Goal: Transaction & Acquisition: Purchase product/service

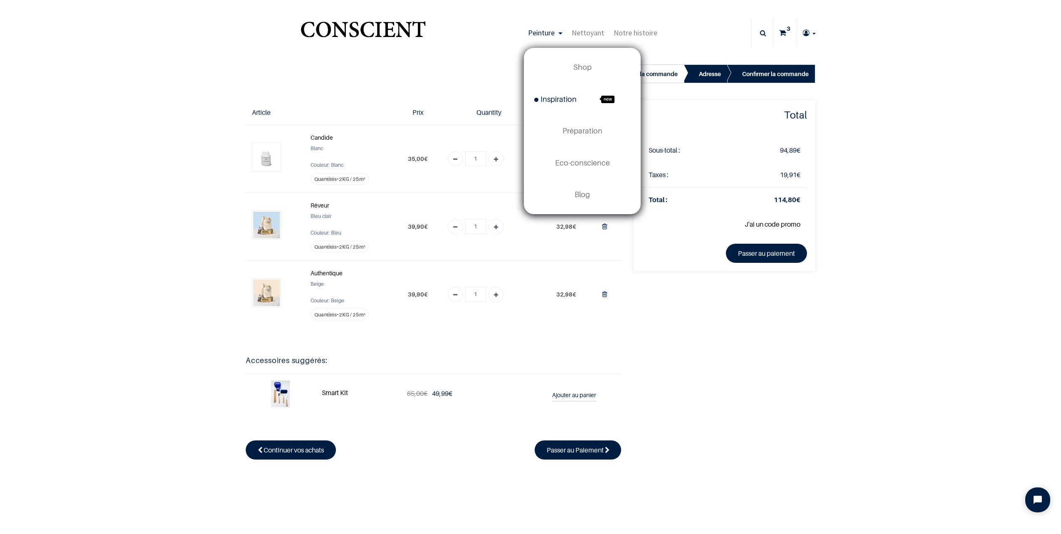
click at [562, 99] on span "Inspiration" at bounding box center [555, 99] width 42 height 9
click at [572, 129] on span "Préparation" at bounding box center [582, 130] width 40 height 9
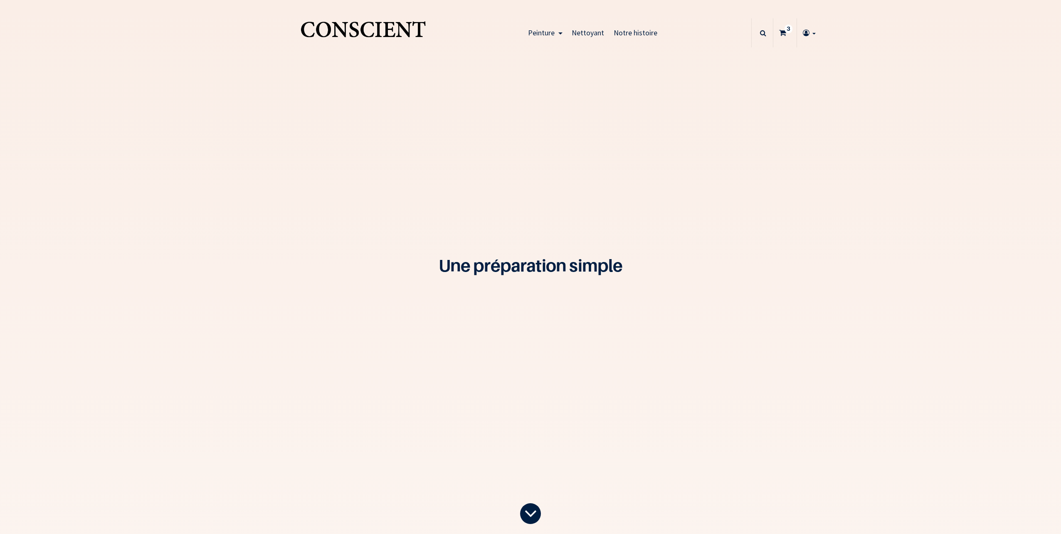
type input "[EMAIL_ADDRESS][DOMAIN_NAME]"
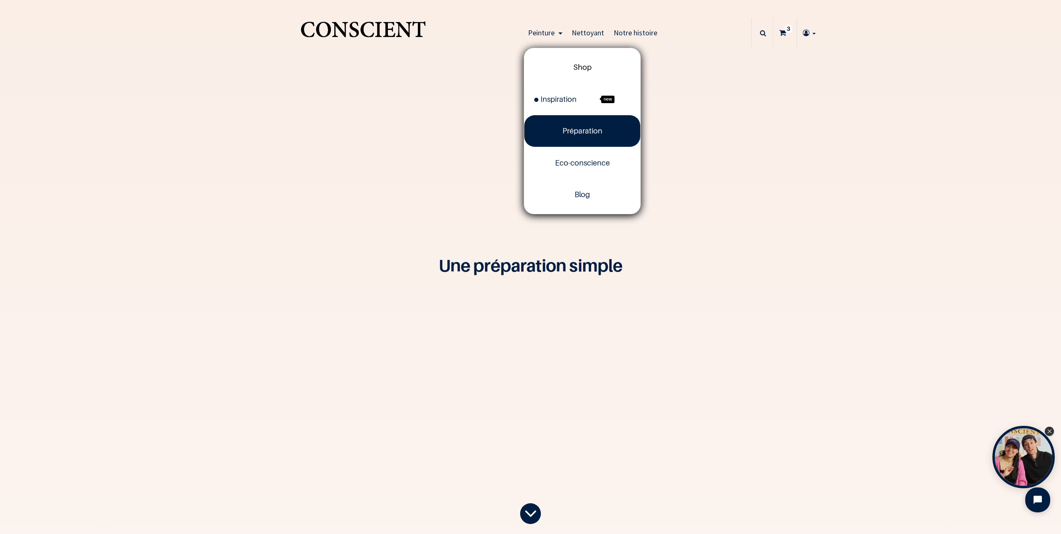
click at [585, 64] on span "Shop" at bounding box center [582, 67] width 18 height 9
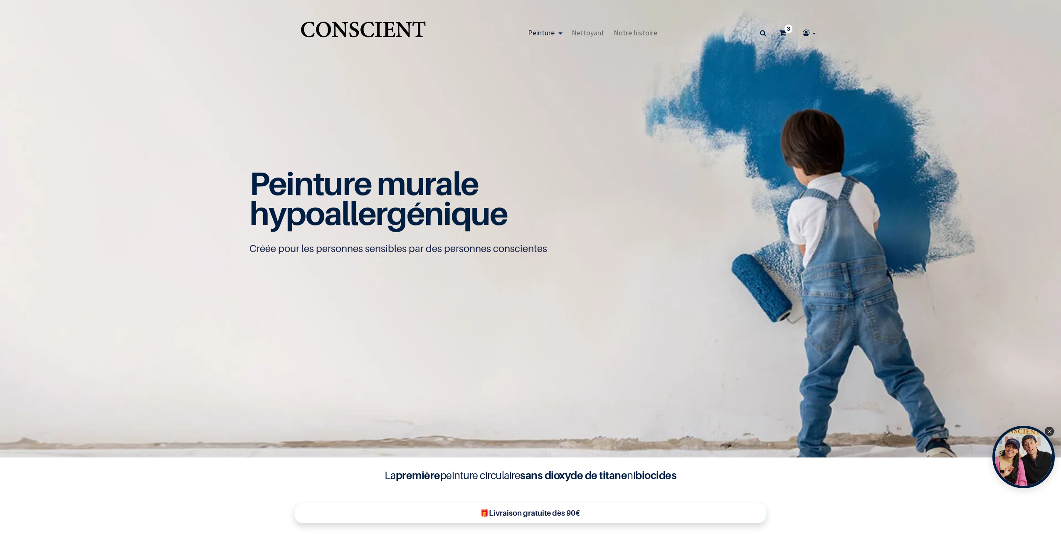
type input "[EMAIL_ADDRESS][DOMAIN_NAME]"
click at [784, 32] on sup "3" at bounding box center [788, 29] width 8 height 8
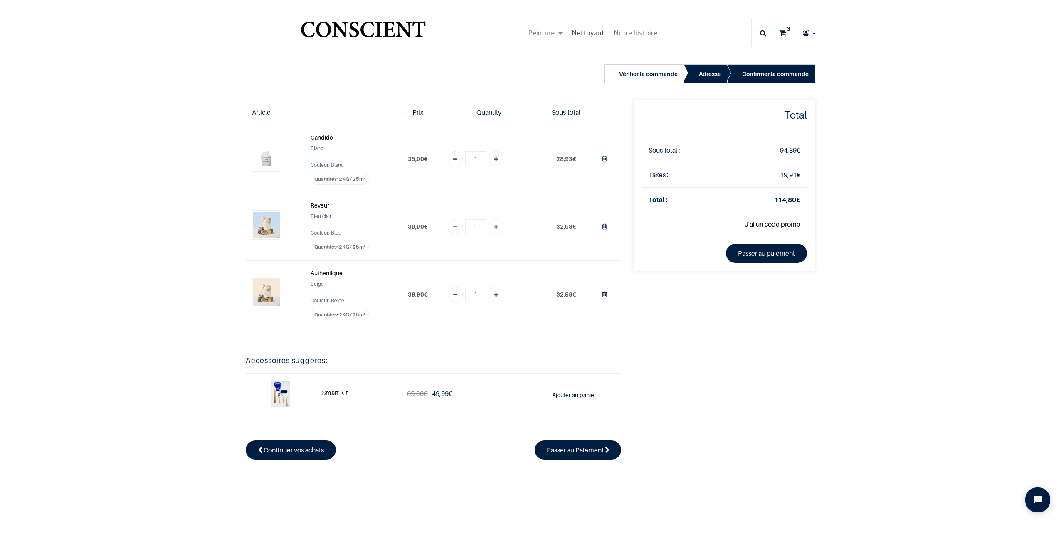
click at [587, 31] on span "Nettoyant" at bounding box center [588, 33] width 32 height 10
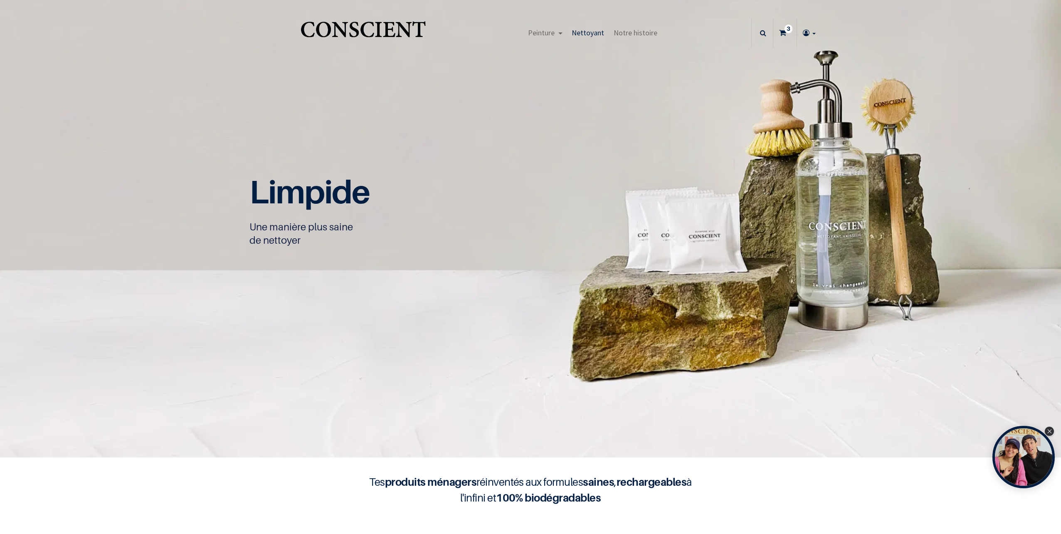
type input "[EMAIL_ADDRESS][DOMAIN_NAME]"
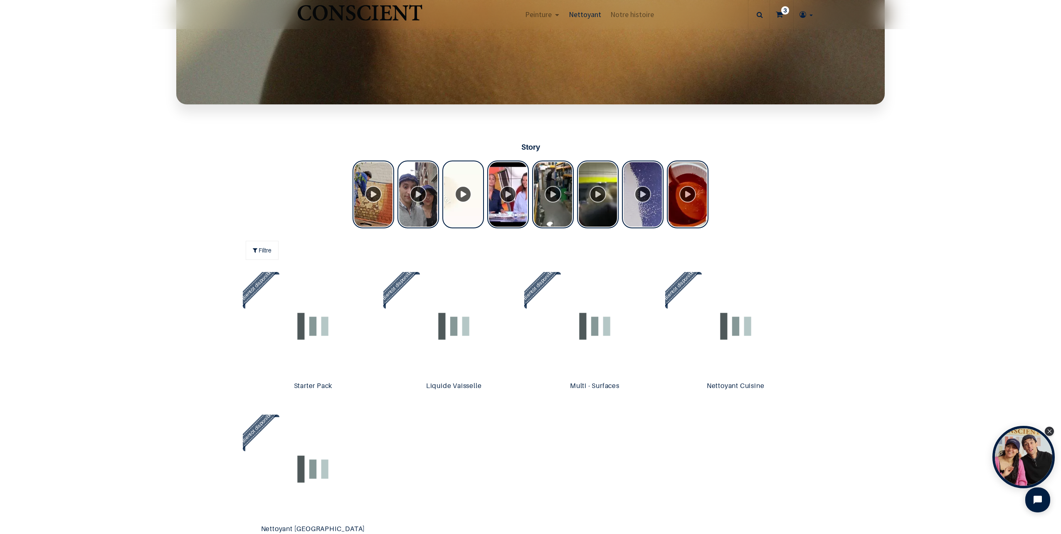
scroll to position [832, 0]
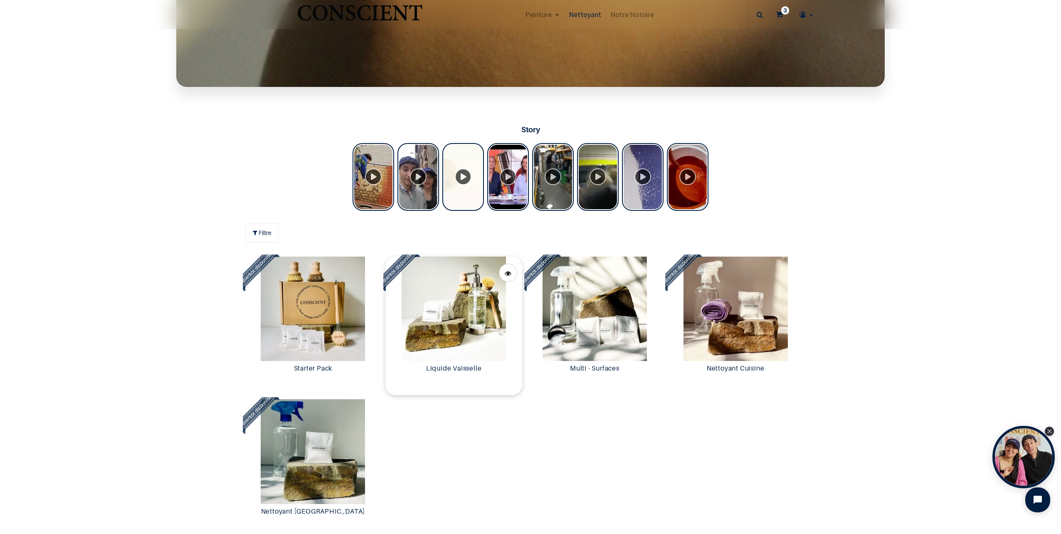
click at [448, 311] on img at bounding box center [453, 308] width 137 height 104
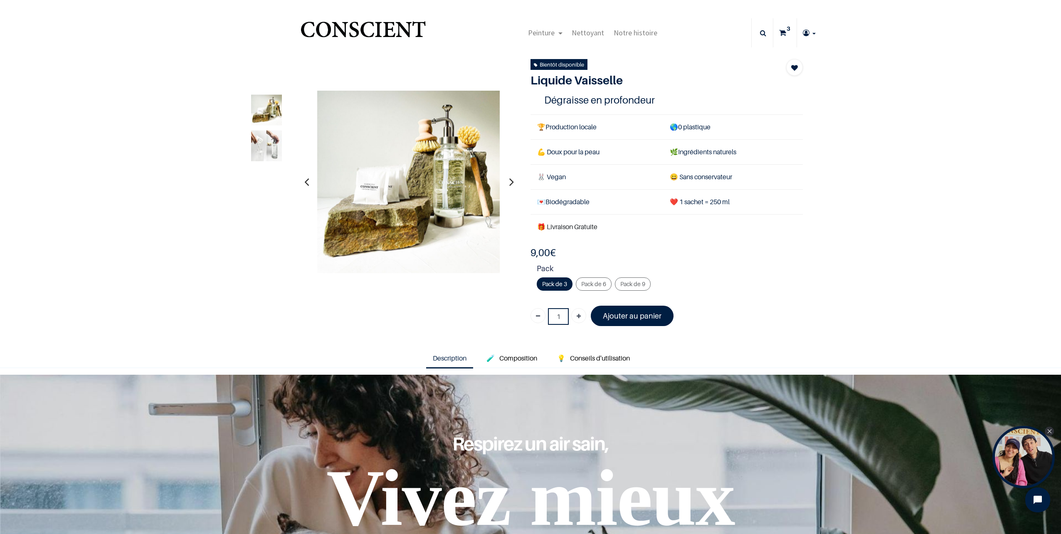
type input "[EMAIL_ADDRESS][DOMAIN_NAME]"
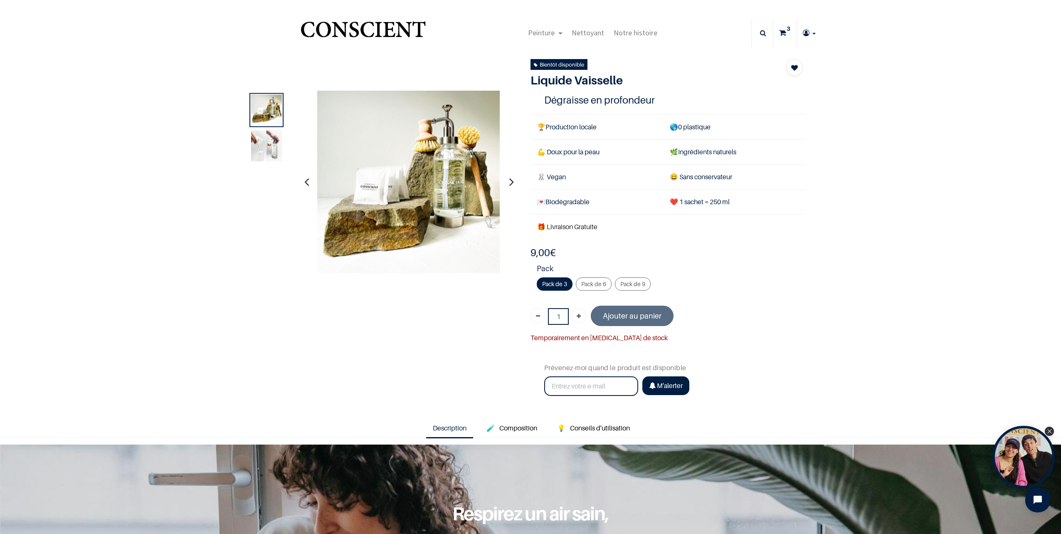
click at [272, 151] on img at bounding box center [266, 145] width 31 height 31
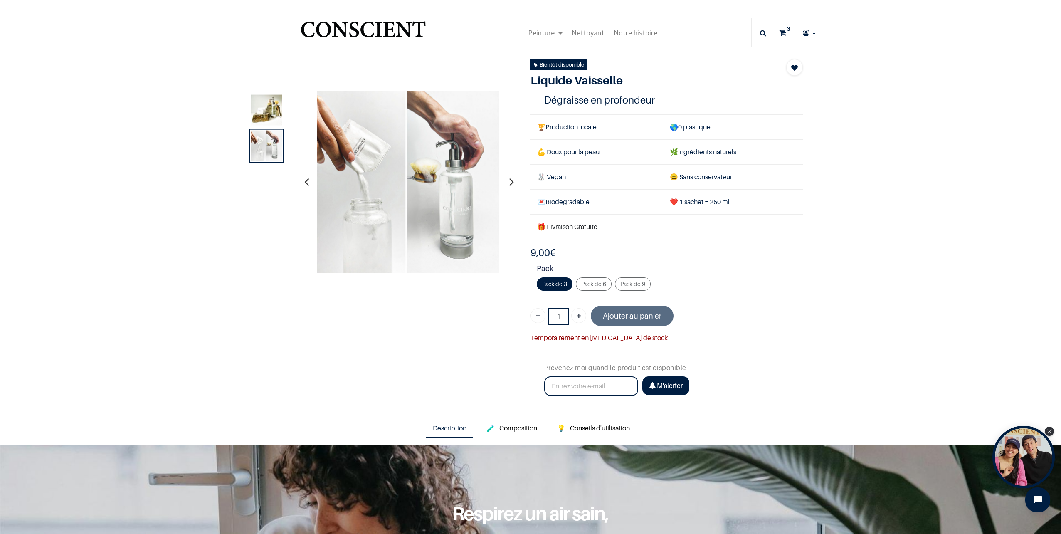
click at [779, 32] on icon at bounding box center [782, 32] width 7 height 29
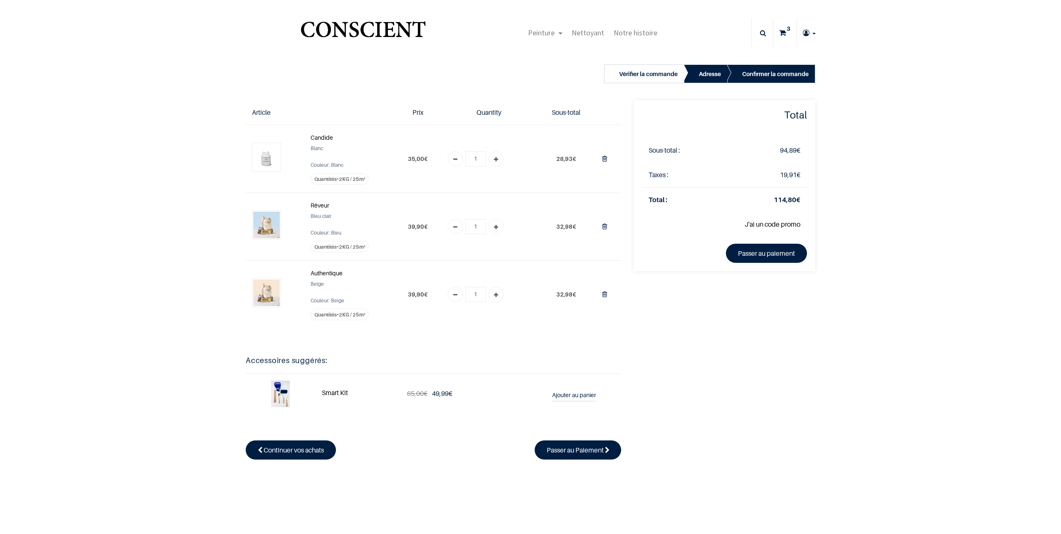
type input "wamichvanessa@gmail.com"
click at [788, 251] on link "Passer au paiement" at bounding box center [766, 253] width 81 height 19
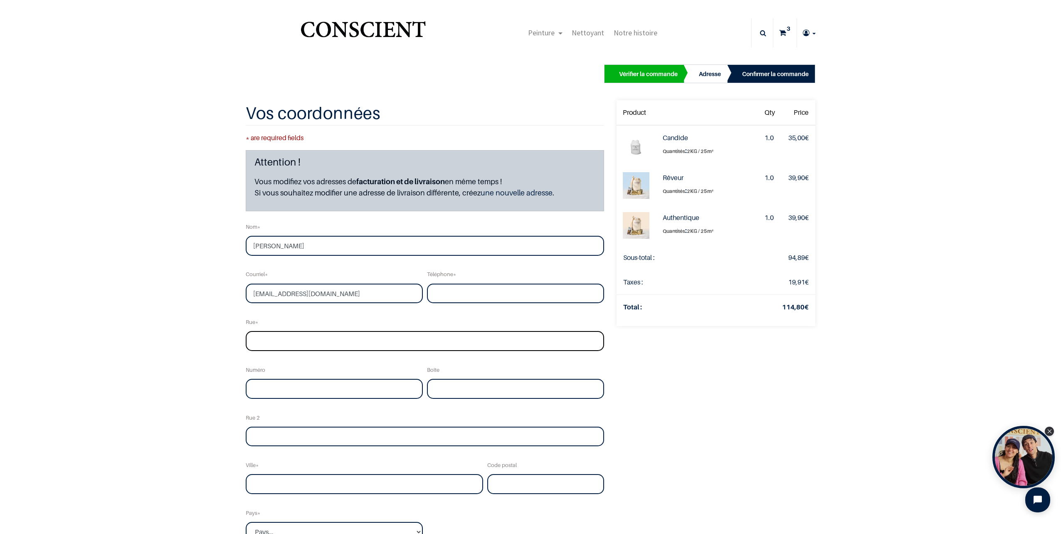
click at [327, 347] on input "text" at bounding box center [425, 341] width 358 height 20
type input "rue Claudlisse"
type input "0495347894"
type input "2"
type input "Grand-Halleux"
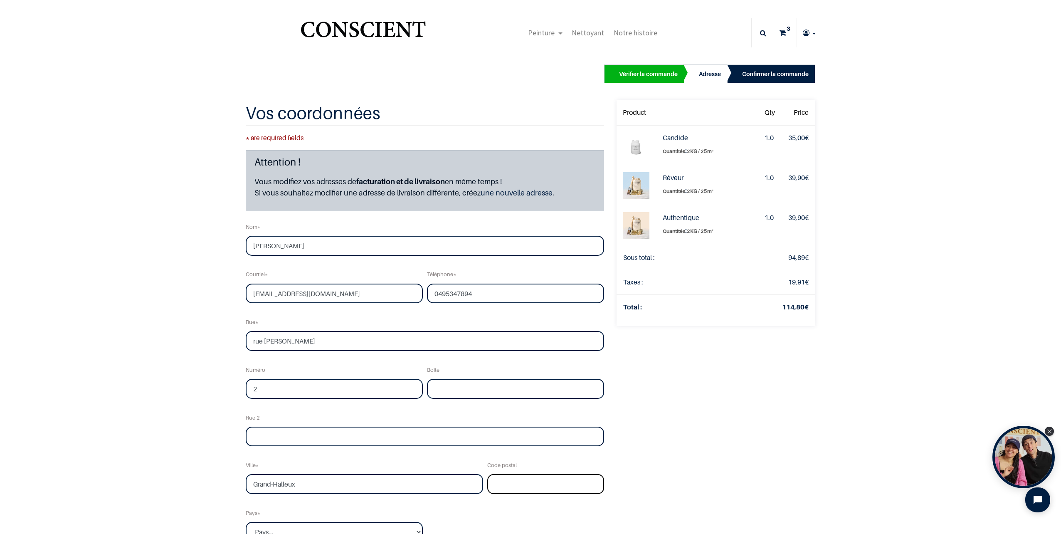
type input "6698"
select select "20"
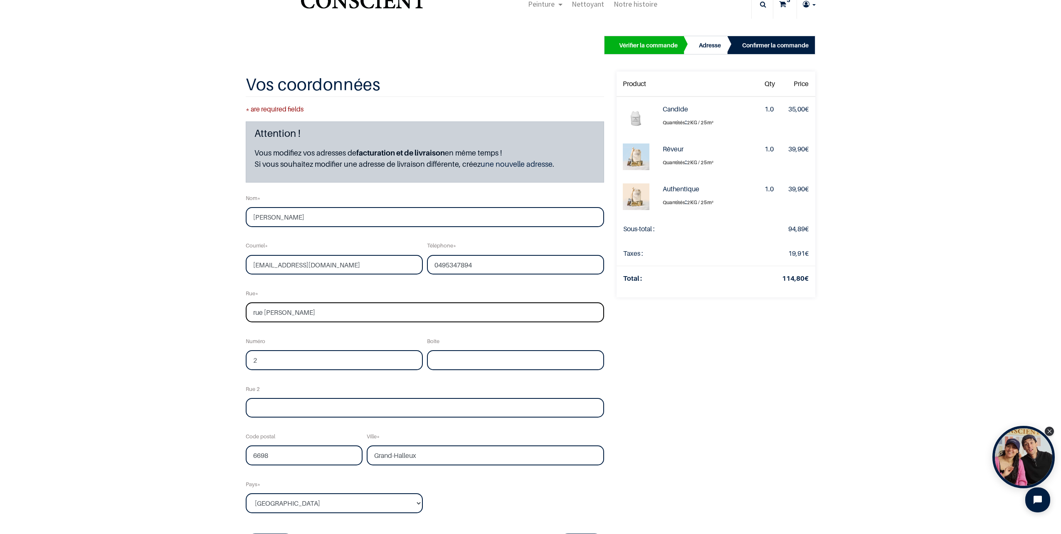
scroll to position [42, 0]
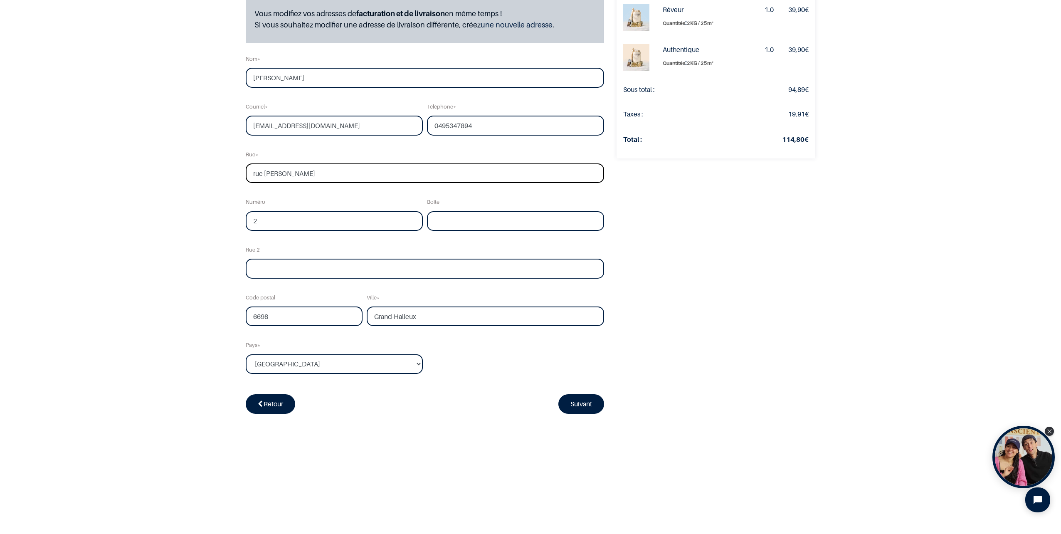
scroll to position [125, 0]
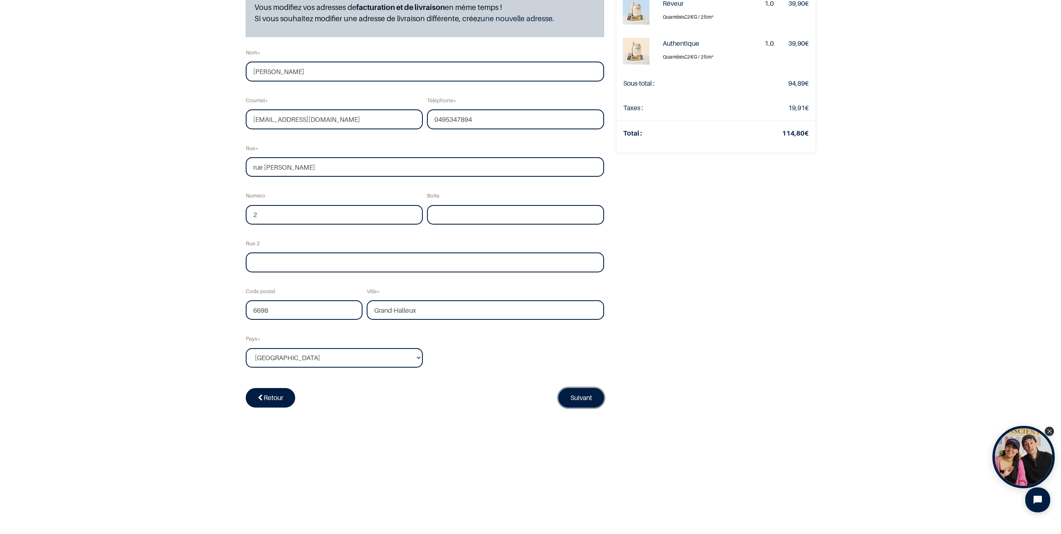
click at [569, 399] on link "Suivant" at bounding box center [581, 397] width 46 height 19
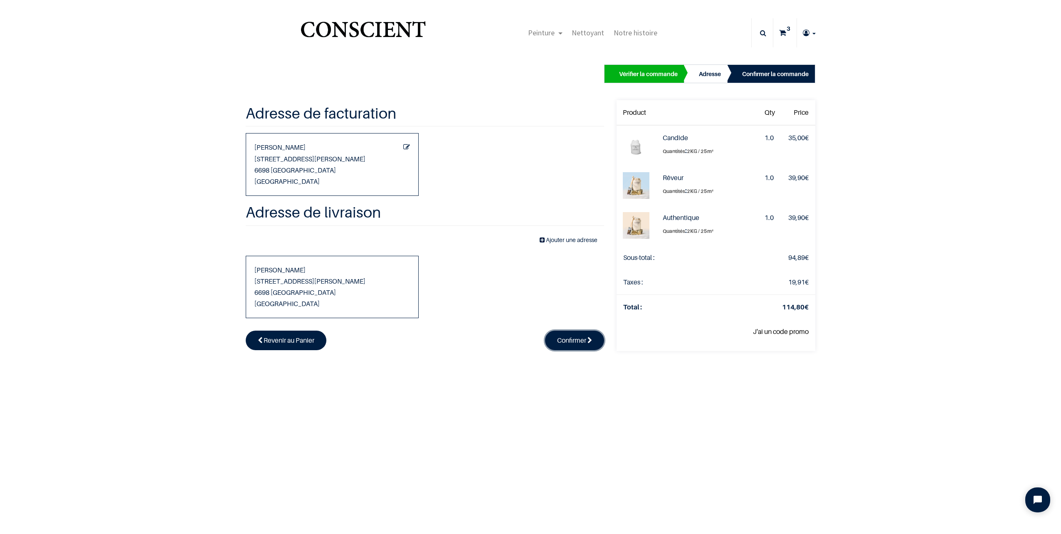
click at [566, 345] on link "Confirmer" at bounding box center [574, 339] width 59 height 19
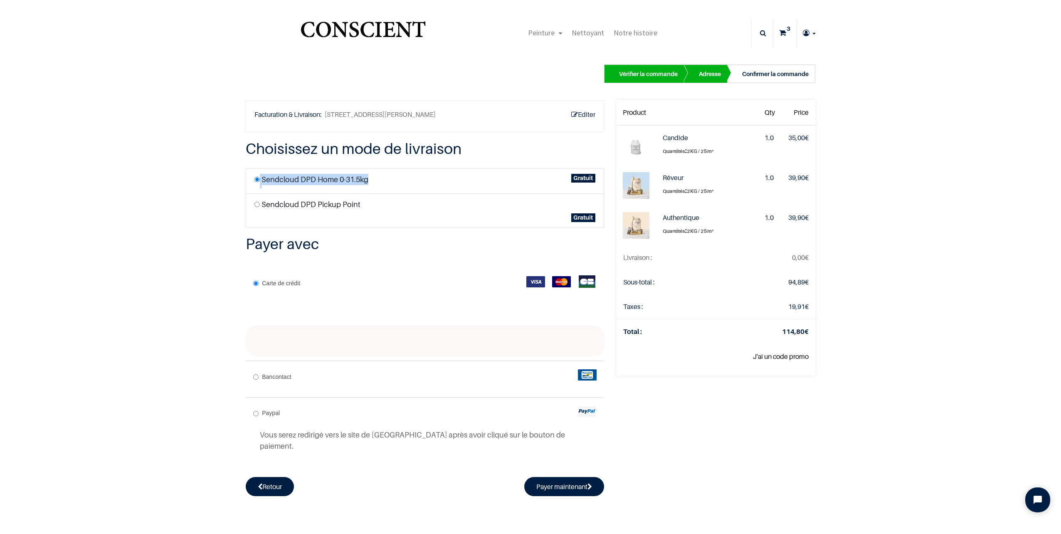
drag, startPoint x: 377, startPoint y: 178, endPoint x: 257, endPoint y: 176, distance: 119.7
click at [257, 176] on li "Sendcloud DPD Home 0-31.5kg Gratuit" at bounding box center [425, 180] width 358 height 25
copy li "Sendcloud DPD Home 0-31.5kg"
click at [253, 412] on input "Paypal" at bounding box center [255, 413] width 5 height 5
radio input "true"
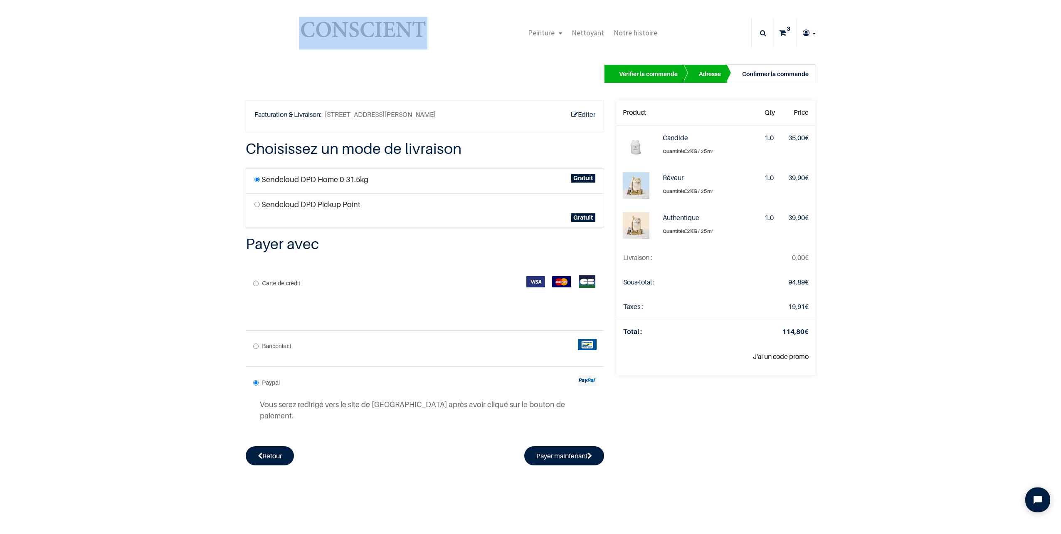
drag, startPoint x: 432, startPoint y: 27, endPoint x: 282, endPoint y: 28, distance: 150.1
click at [282, 28] on div "Peinture Shop Inspiration new Blog" at bounding box center [530, 33] width 582 height 33
copy div
click at [779, 357] on link "J'ai un code promo" at bounding box center [781, 356] width 56 height 8
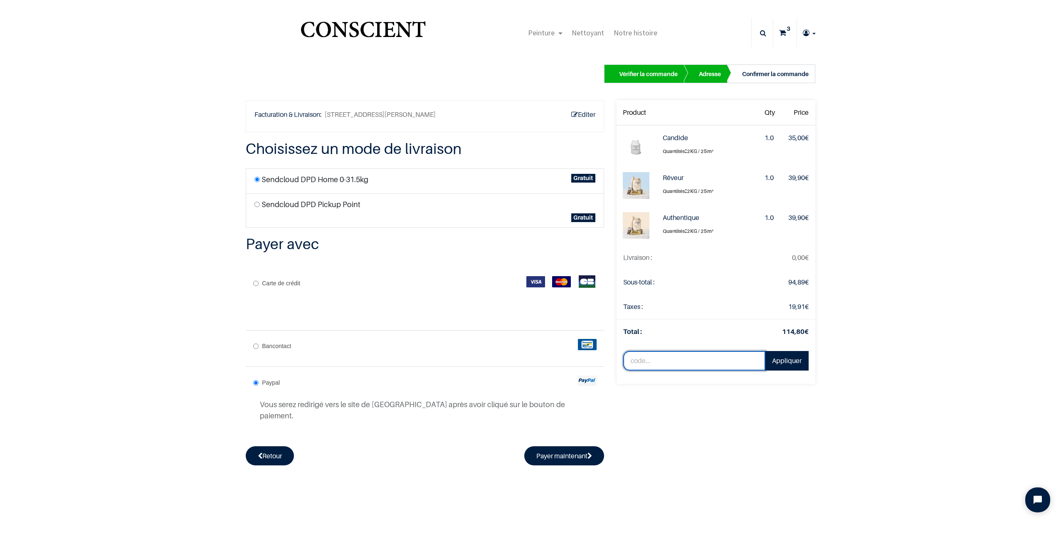
click at [684, 361] on input "text" at bounding box center [694, 361] width 142 height 20
click at [553, 448] on button "Payer maintenant" at bounding box center [564, 455] width 80 height 19
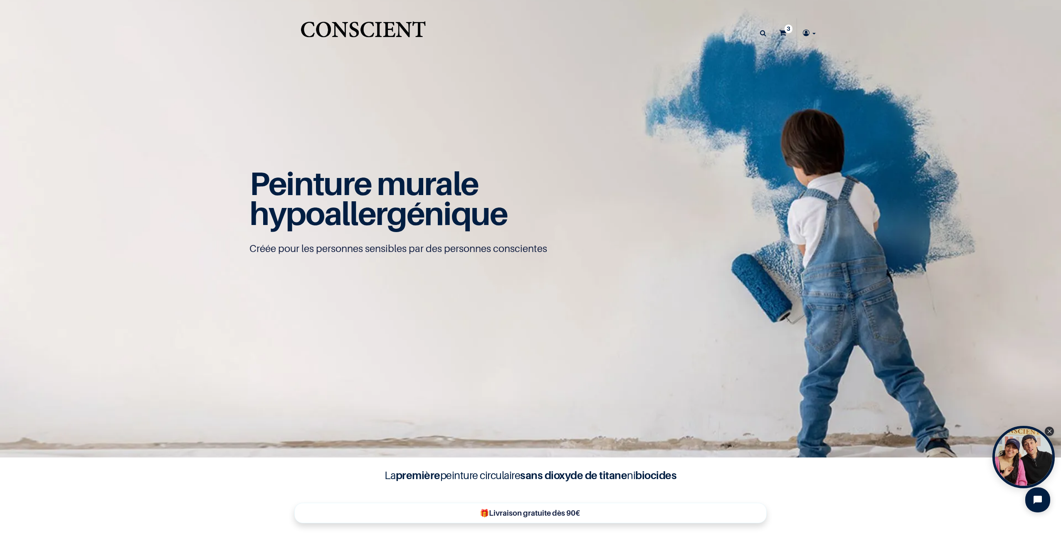
type input "[EMAIL_ADDRESS][DOMAIN_NAME]"
click at [760, 32] on icon at bounding box center [763, 32] width 6 height 29
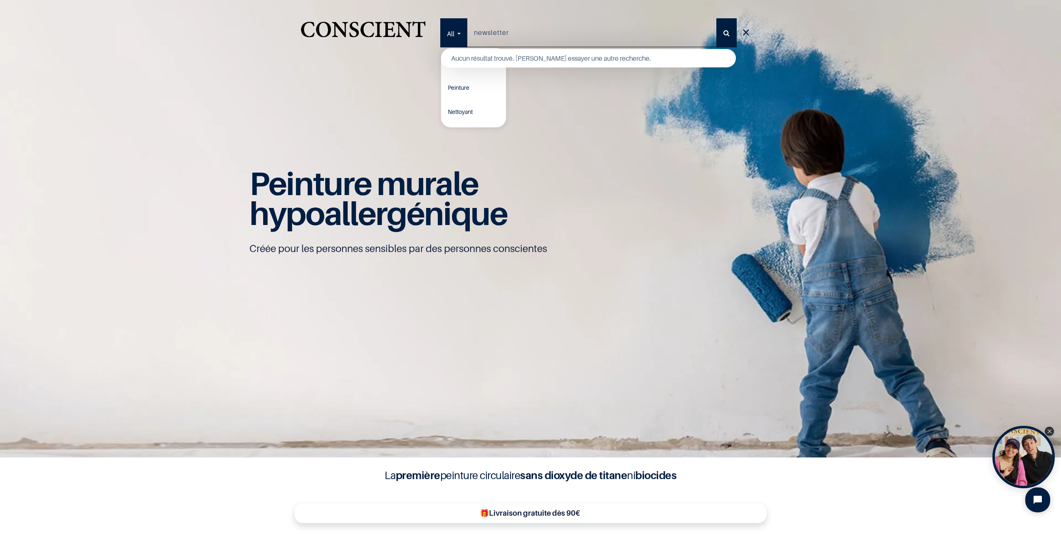
type input "newsletter"
click at [716, 18] on button "Rechercher" at bounding box center [726, 32] width 20 height 29
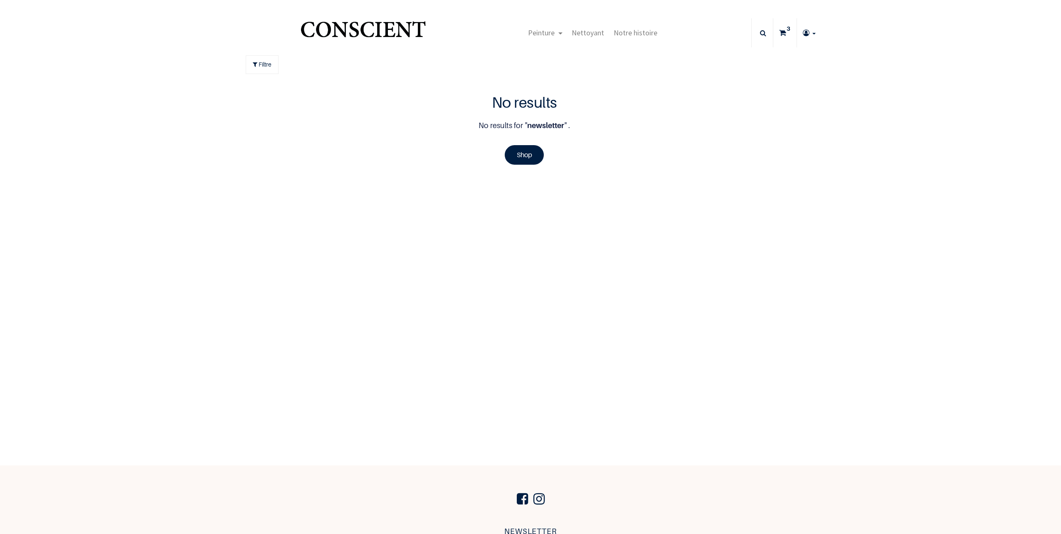
type input "[EMAIL_ADDRESS][DOMAIN_NAME]"
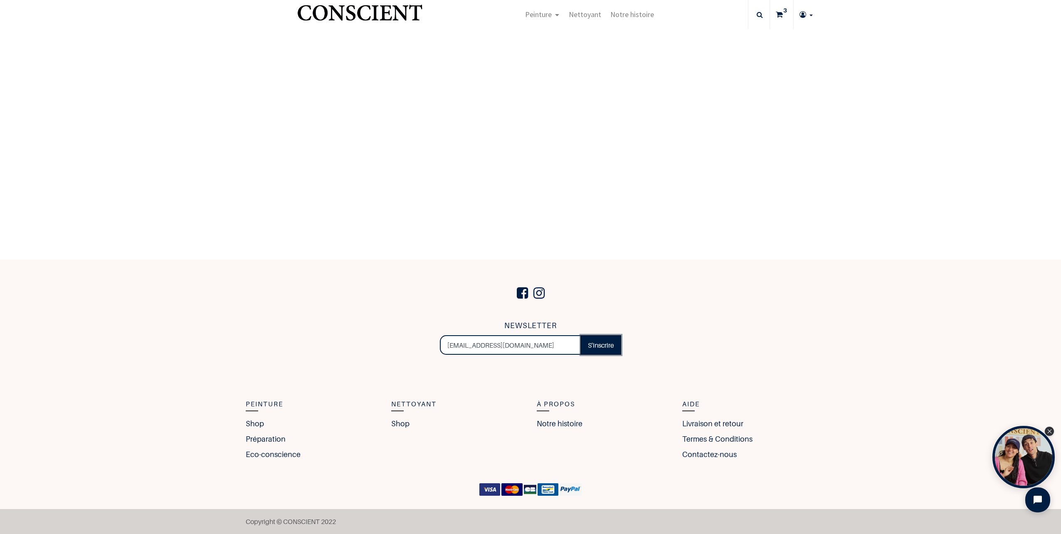
click at [593, 347] on link "S'inscrire" at bounding box center [601, 345] width 40 height 20
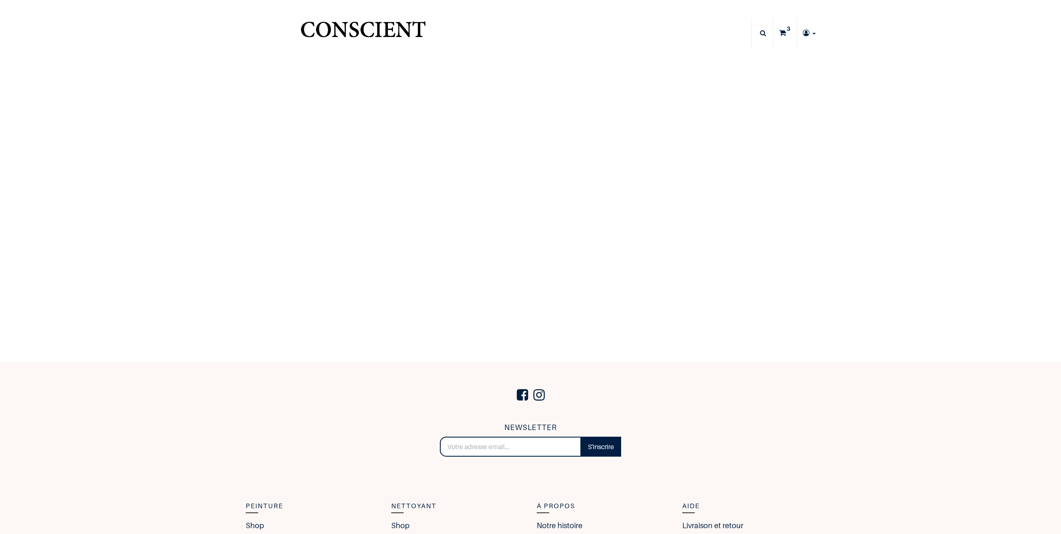
type input "[EMAIL_ADDRESS][DOMAIN_NAME]"
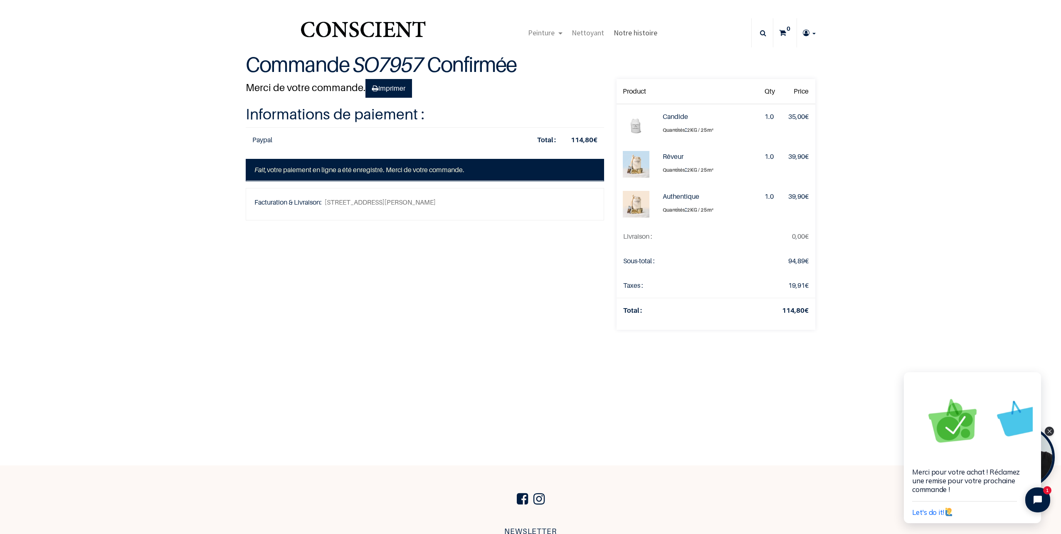
click at [625, 32] on span "Notre histoire" at bounding box center [636, 33] width 44 height 10
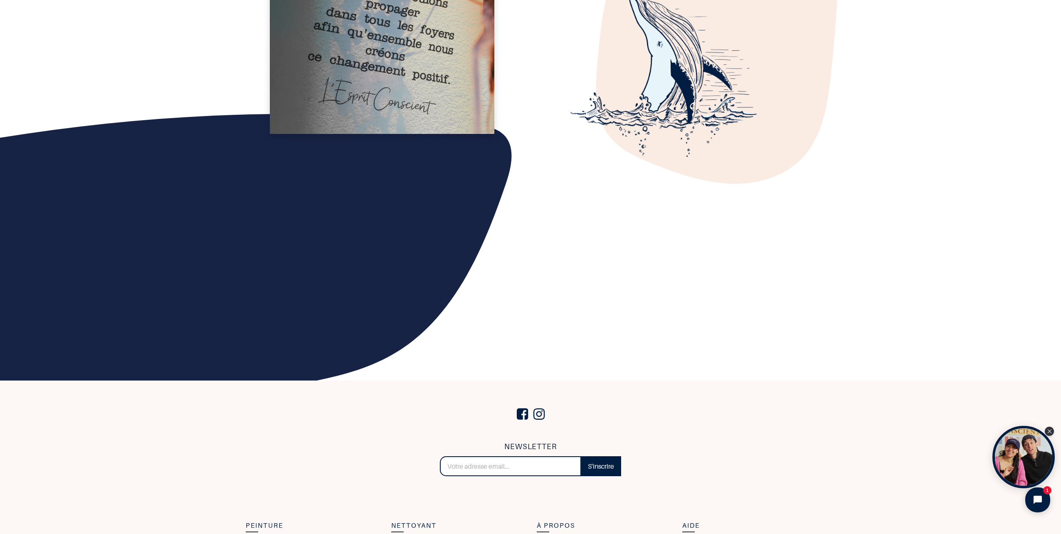
scroll to position [1122, 0]
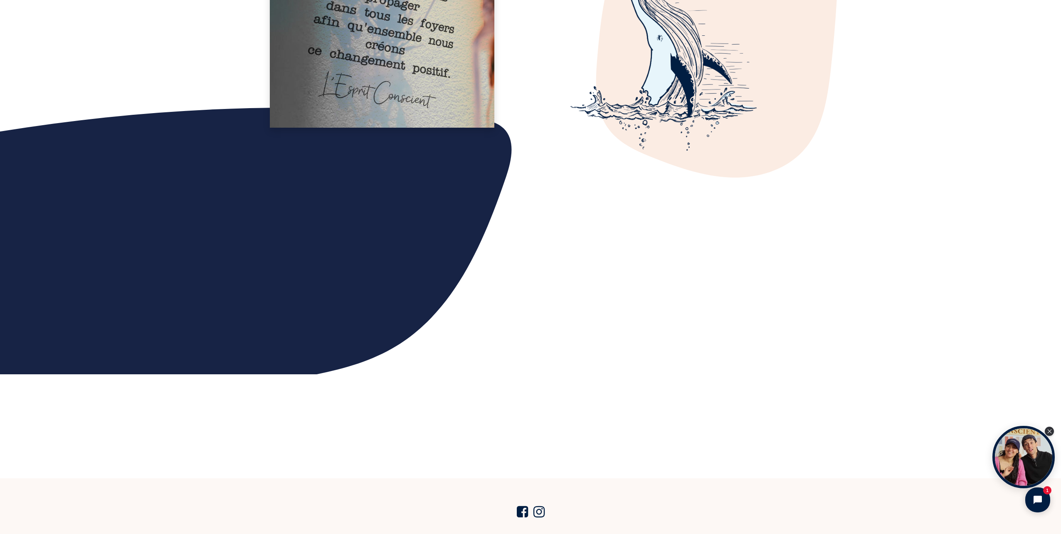
type input "[EMAIL_ADDRESS][DOMAIN_NAME]"
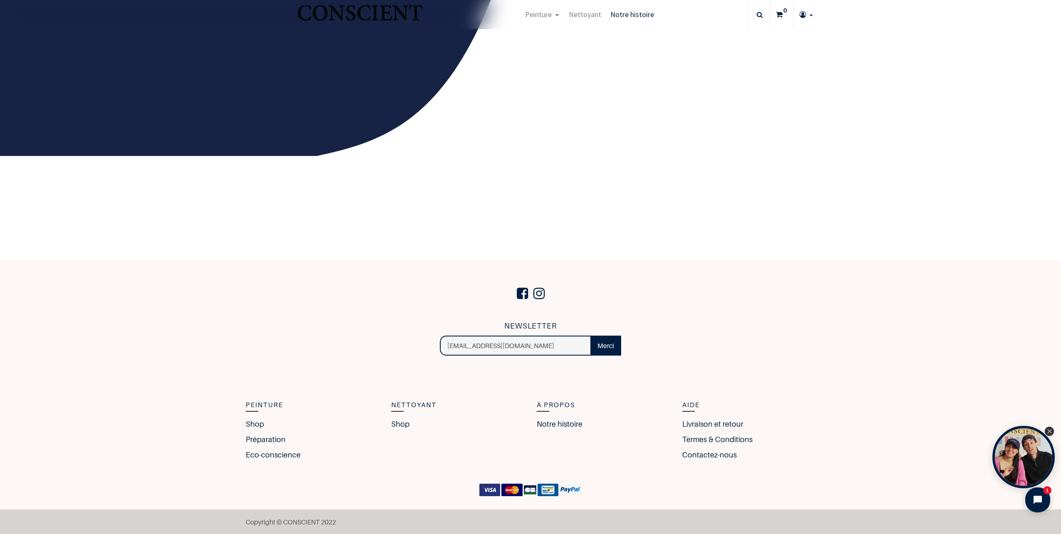
scroll to position [1341, 0]
click at [722, 421] on link "Livraison et retour" at bounding box center [714, 422] width 65 height 11
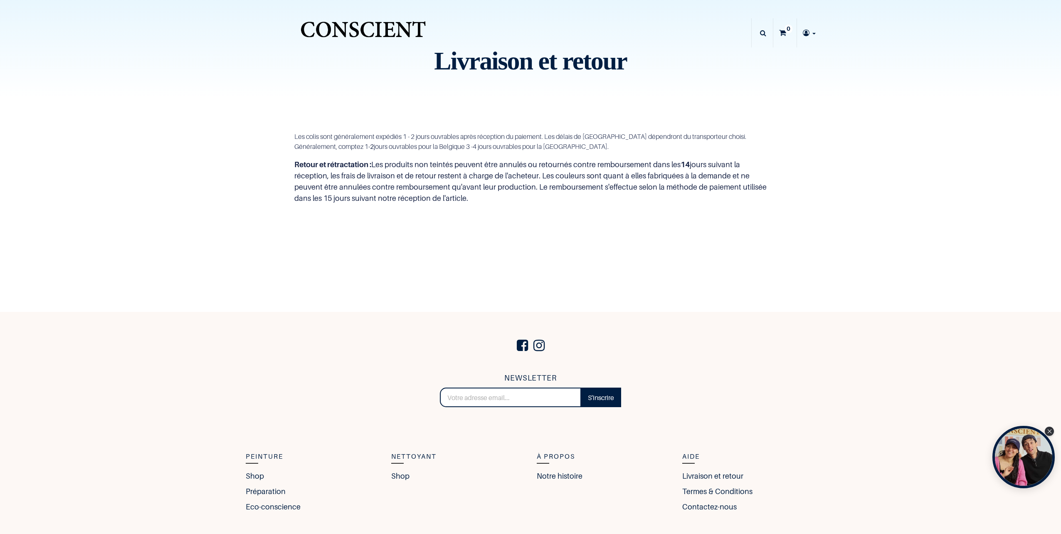
type input "[EMAIL_ADDRESS][DOMAIN_NAME]"
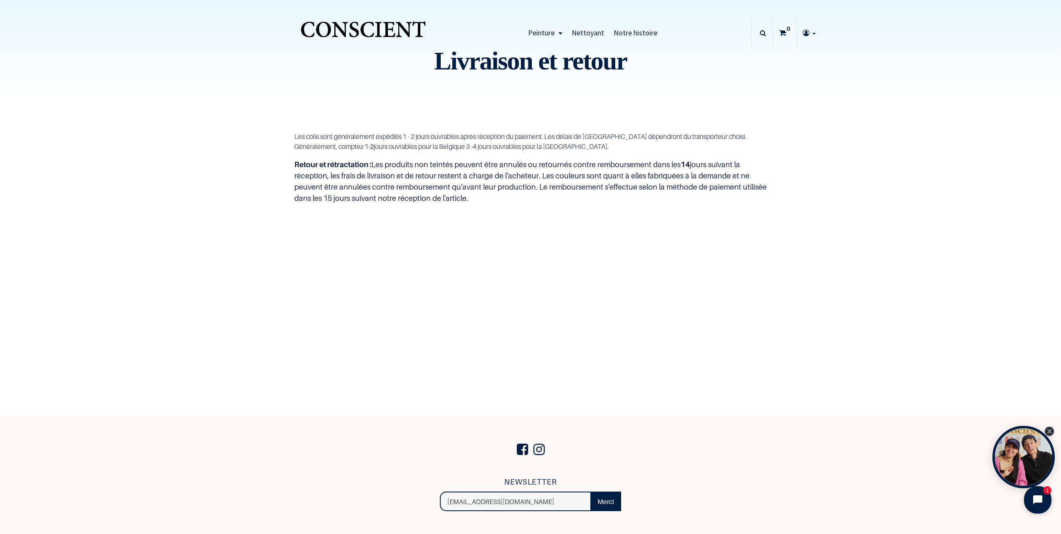
click at [1042, 499] on icon "Open chat widget" at bounding box center [1041, 499] width 7 height 7
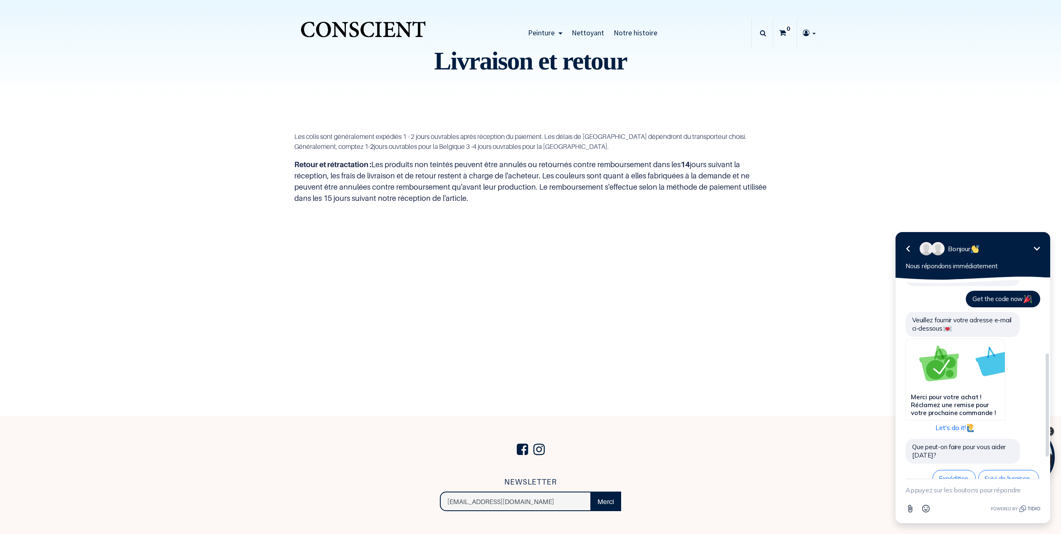
scroll to position [165, 0]
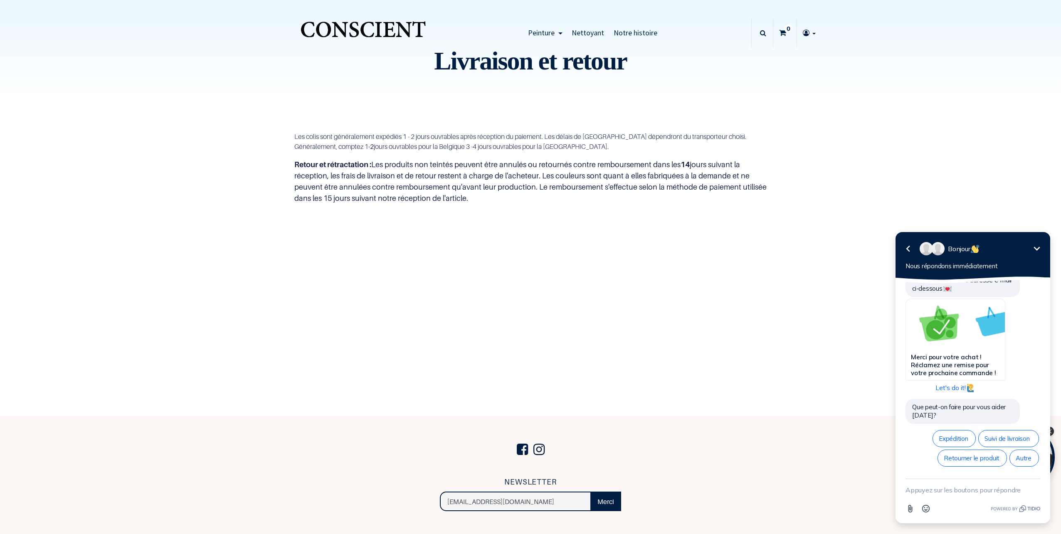
click at [873, 168] on section "Les colis sont généralement expédiés 1 - 2 jours ouvrables après réception du p…" at bounding box center [530, 168] width 1061 height 140
